Goal: Entertainment & Leisure: Consume media (video, audio)

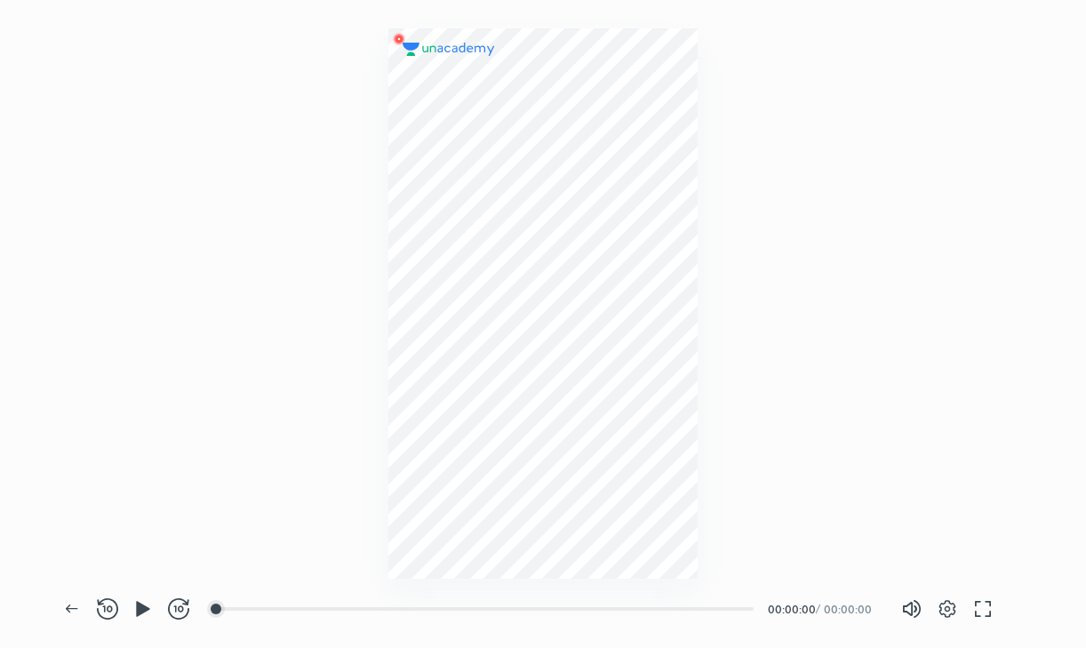
scroll to position [648, 1085]
click at [134, 606] on icon "button" at bounding box center [142, 609] width 21 height 21
click at [570, 313] on img at bounding box center [542, 303] width 85 height 85
click at [132, 619] on icon "button" at bounding box center [142, 609] width 21 height 21
click at [519, 310] on img at bounding box center [542, 303] width 85 height 85
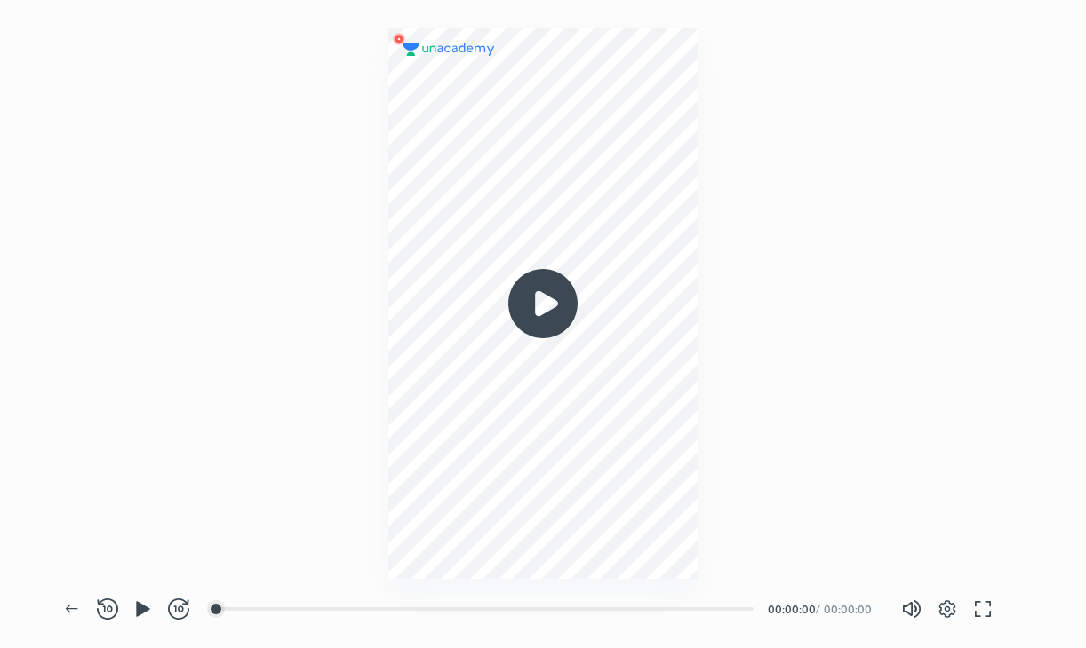
click at [519, 310] on img at bounding box center [542, 303] width 85 height 85
click at [134, 619] on icon "button" at bounding box center [142, 609] width 21 height 21
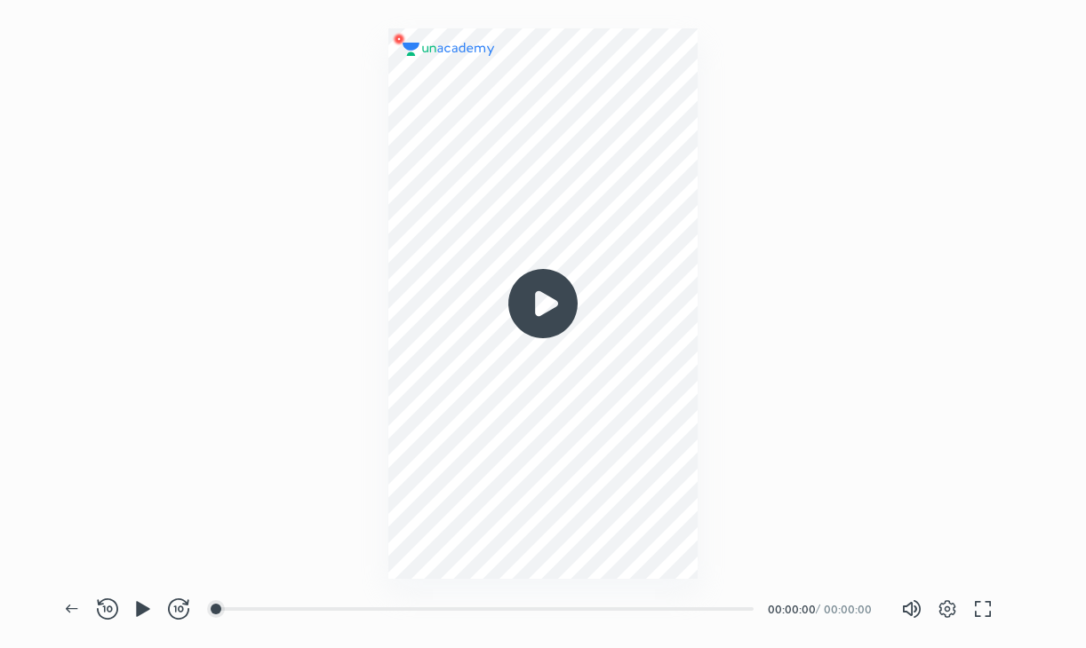
click at [528, 314] on img at bounding box center [542, 303] width 85 height 85
